Goal: Task Accomplishment & Management: Manage account settings

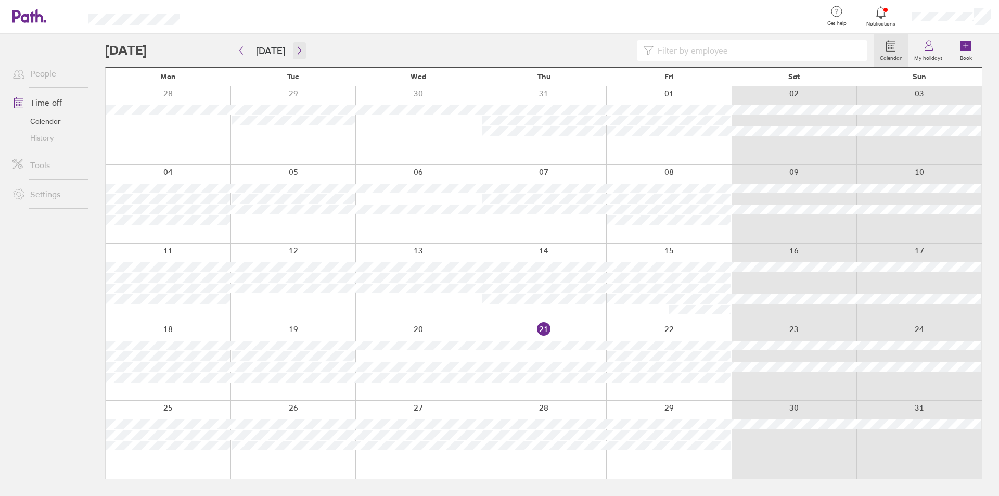
click at [297, 50] on icon "button" at bounding box center [300, 50] width 8 height 8
